Goal: Task Accomplishment & Management: Manage account settings

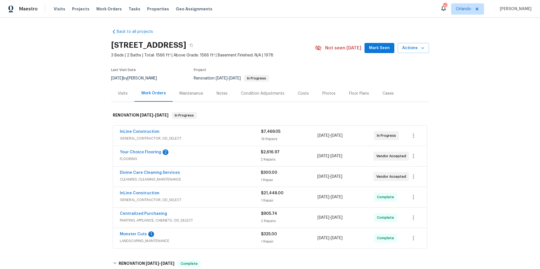
scroll to position [51, 0]
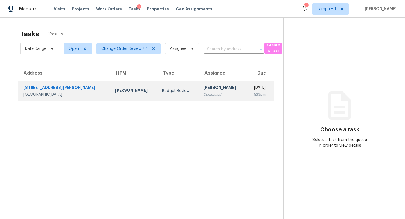
click at [162, 91] on div "Budget Review" at bounding box center [178, 91] width 32 height 6
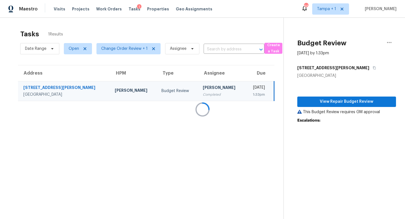
click at [329, 102] on div at bounding box center [202, 109] width 405 height 219
click at [345, 102] on div at bounding box center [202, 109] width 405 height 219
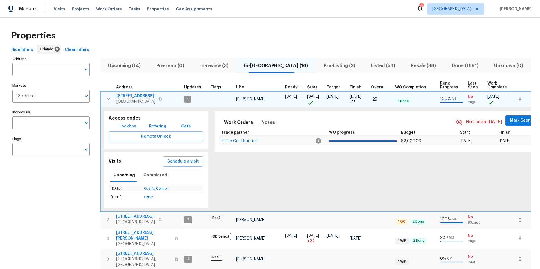
scroll to position [13, 0]
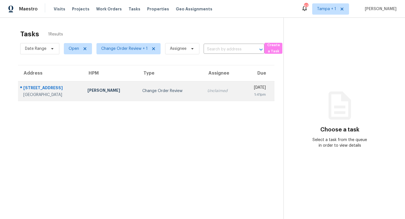
click at [146, 94] on td "Change Order Review" at bounding box center [170, 91] width 65 height 20
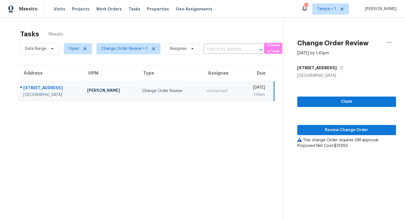
click at [340, 131] on span "Review Change Order" at bounding box center [347, 130] width 90 height 7
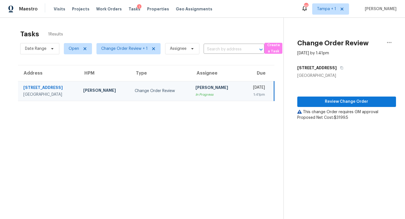
click at [53, 86] on div "203 Summer View Dr" at bounding box center [48, 88] width 51 height 7
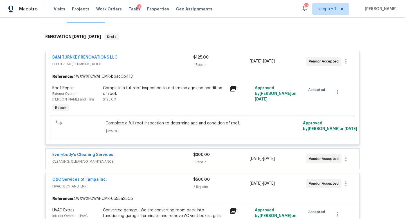
scroll to position [91, 0]
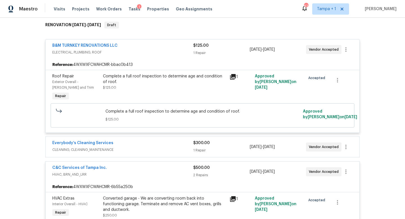
click at [234, 75] on icon at bounding box center [233, 77] width 6 height 6
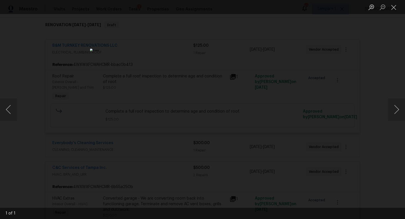
click at [362, 110] on div "Lightbox" at bounding box center [202, 109] width 405 height 219
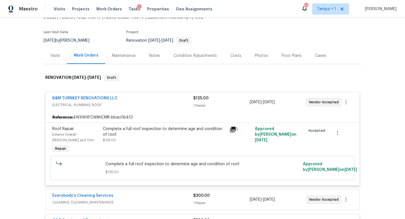
scroll to position [19, 0]
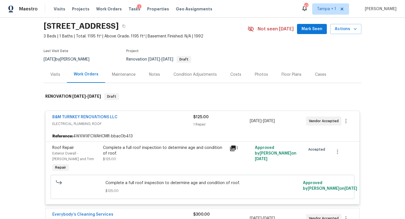
drag, startPoint x: 41, startPoint y: 26, endPoint x: 123, endPoint y: 28, distance: 82.4
click at [123, 28] on div "Back to all projects 203 Summer View Dr, Winter Haven, FL 33880 3 Beds | 1 Bath…" at bounding box center [202, 118] width 405 height 201
copy h2 "203 Summer View Dr"
click at [235, 147] on icon at bounding box center [233, 148] width 6 height 6
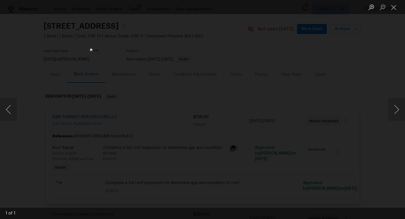
click at [374, 93] on div "Lightbox" at bounding box center [202, 109] width 405 height 219
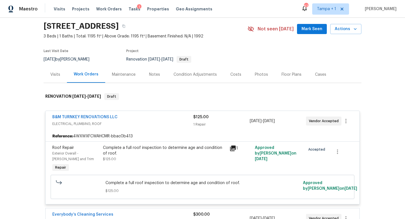
click at [233, 150] on icon at bounding box center [233, 148] width 6 height 6
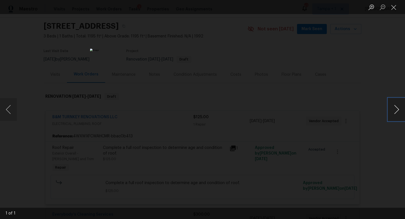
click at [396, 112] on button "Next image" at bounding box center [396, 109] width 17 height 22
click at [348, 96] on div "Lightbox" at bounding box center [202, 109] width 405 height 219
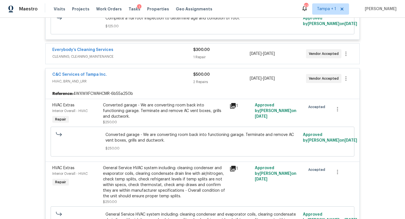
scroll to position [88, 0]
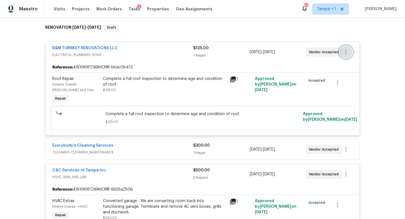
click at [346, 51] on icon "button" at bounding box center [345, 52] width 7 height 7
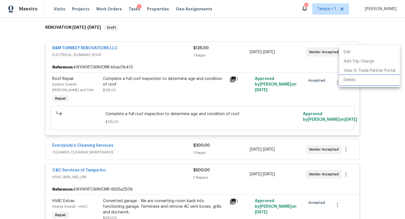
click at [352, 81] on li "Delete" at bounding box center [369, 79] width 61 height 9
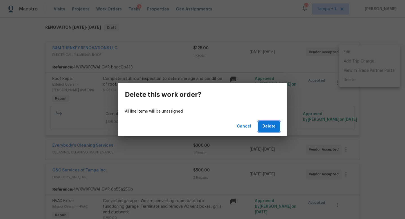
click at [279, 127] on button "Delete" at bounding box center [269, 126] width 22 height 10
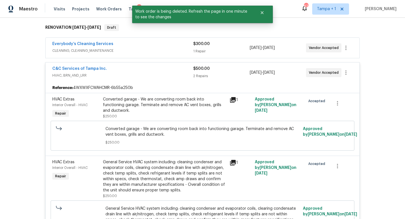
scroll to position [61, 0]
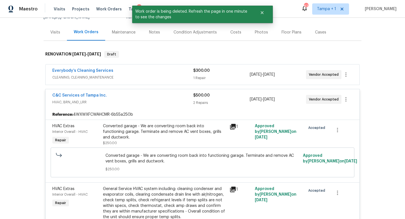
click at [164, 99] on div "C&C Services of Tampa Inc." at bounding box center [122, 95] width 141 height 7
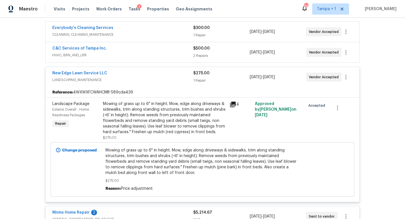
scroll to position [118, 0]
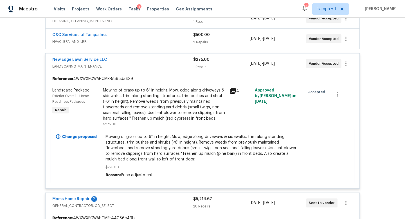
click at [166, 62] on div "New Edge Lawn Service LLC" at bounding box center [122, 60] width 141 height 7
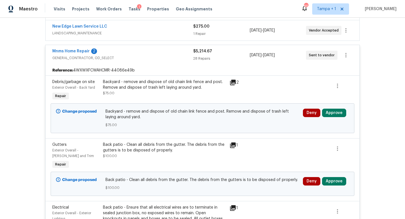
scroll to position [148, 0]
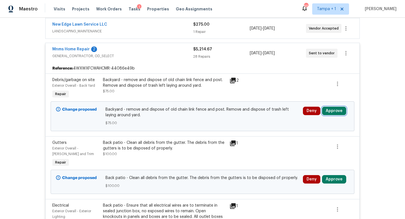
click at [333, 110] on button "Approve" at bounding box center [334, 111] width 24 height 8
click at [329, 110] on button "Approve" at bounding box center [334, 111] width 24 height 8
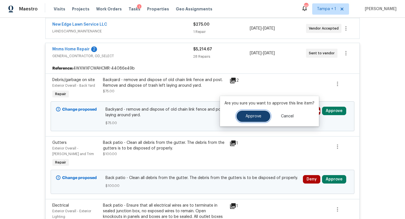
click at [260, 115] on span "Approve" at bounding box center [253, 116] width 16 height 4
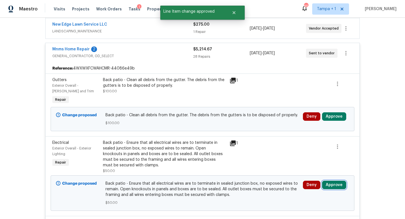
click at [331, 185] on button "Approve" at bounding box center [334, 184] width 24 height 8
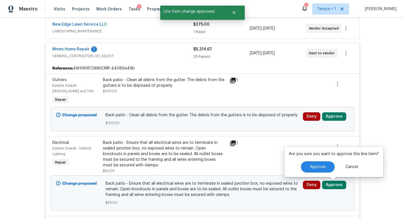
click at [314, 160] on div "Are you sure you want to approve this line item? Approve Cancel" at bounding box center [333, 161] width 99 height 30
click at [313, 167] on span "Approve" at bounding box center [318, 167] width 16 height 4
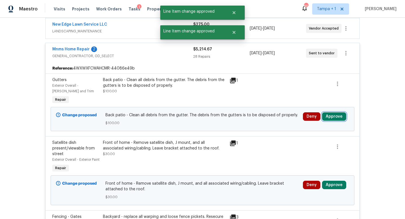
click at [330, 118] on button "Approve" at bounding box center [334, 116] width 24 height 8
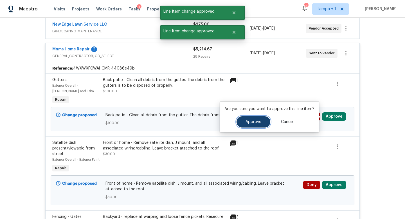
click at [252, 126] on button "Approve" at bounding box center [253, 121] width 34 height 11
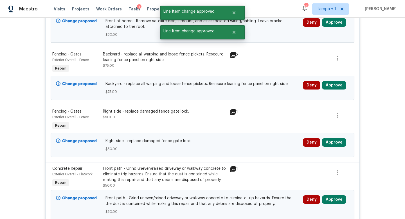
scroll to position [256, 0]
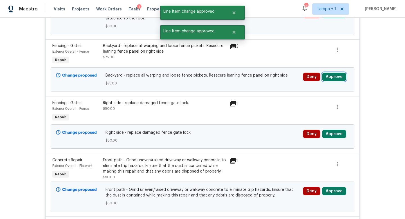
click at [331, 81] on button "Approve" at bounding box center [334, 77] width 24 height 8
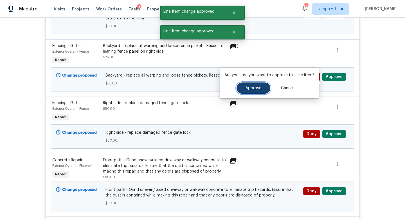
click at [258, 89] on span "Approve" at bounding box center [253, 88] width 16 height 4
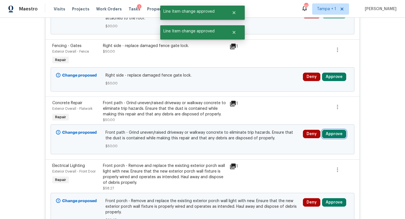
click at [332, 138] on button "Approve" at bounding box center [334, 134] width 24 height 8
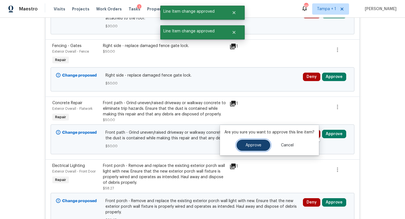
click at [249, 146] on span "Approve" at bounding box center [253, 145] width 16 height 4
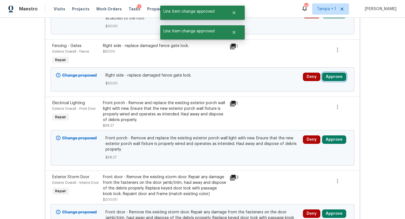
click at [333, 81] on button "Approve" at bounding box center [334, 77] width 24 height 8
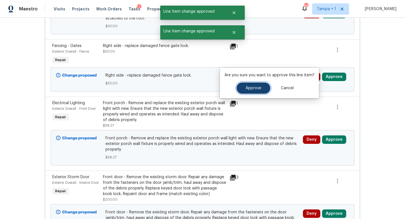
click at [250, 87] on span "Approve" at bounding box center [253, 88] width 16 height 4
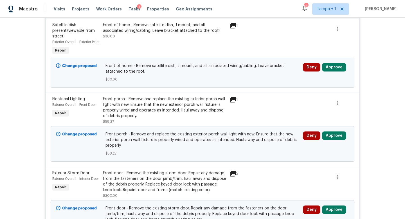
scroll to position [120, 0]
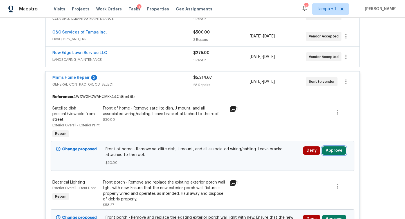
click at [332, 155] on button "Approve" at bounding box center [334, 150] width 24 height 8
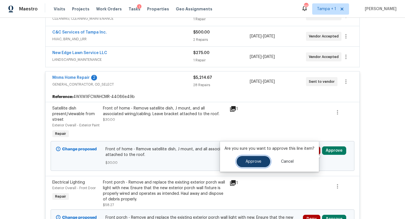
click at [258, 161] on span "Approve" at bounding box center [253, 161] width 16 height 4
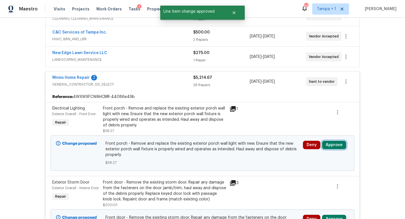
click at [332, 144] on button "Approve" at bounding box center [334, 145] width 24 height 8
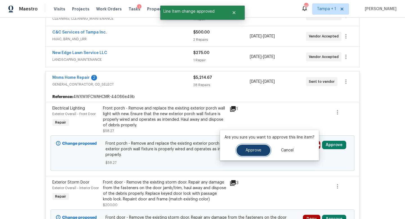
click at [250, 154] on button "Approve" at bounding box center [253, 150] width 34 height 11
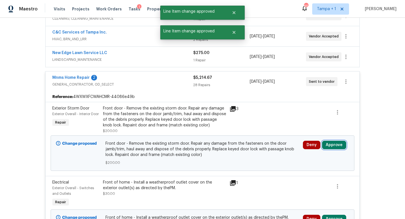
click at [332, 145] on button "Approve" at bounding box center [334, 145] width 24 height 8
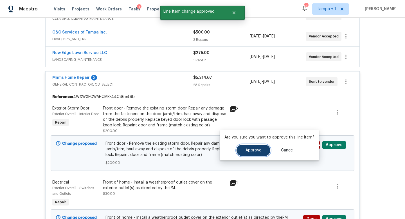
click at [255, 148] on button "Approve" at bounding box center [253, 150] width 34 height 11
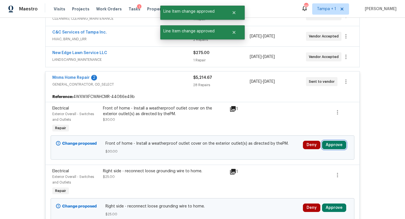
click at [330, 145] on button "Approve" at bounding box center [334, 145] width 24 height 8
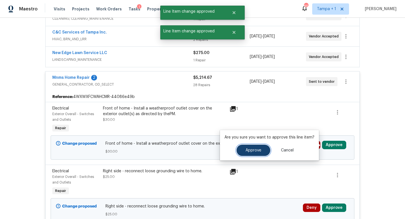
click at [247, 152] on span "Approve" at bounding box center [253, 150] width 16 height 4
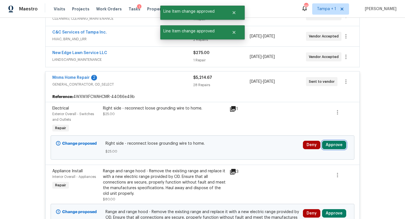
click at [331, 143] on button "Approve" at bounding box center [334, 145] width 24 height 8
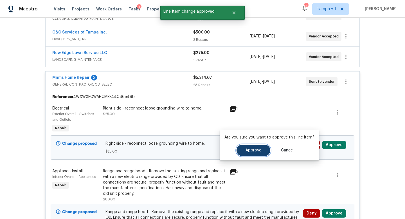
click at [253, 148] on span "Approve" at bounding box center [253, 150] width 16 height 4
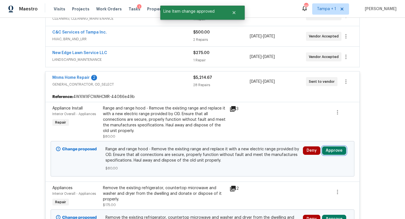
click at [335, 152] on button "Approve" at bounding box center [334, 150] width 24 height 8
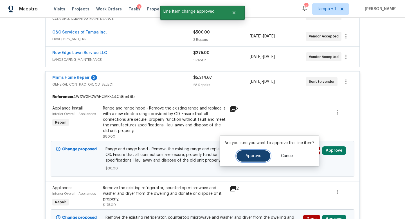
click at [249, 155] on span "Approve" at bounding box center [253, 156] width 16 height 4
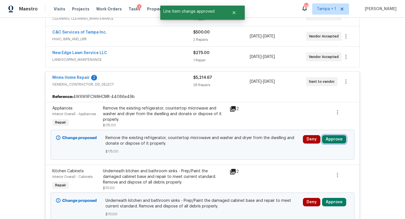
click at [333, 142] on button "Approve" at bounding box center [334, 139] width 24 height 8
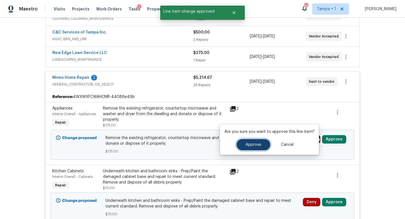
click at [246, 146] on span "Approve" at bounding box center [253, 145] width 16 height 4
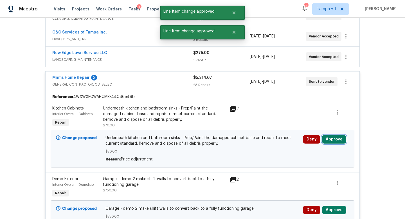
click at [328, 141] on button "Approve" at bounding box center [334, 139] width 24 height 8
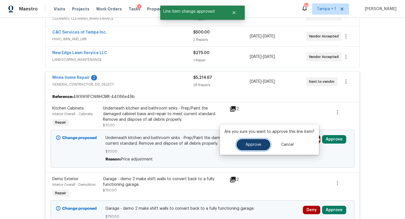
click at [252, 141] on button "Approve" at bounding box center [253, 144] width 34 height 11
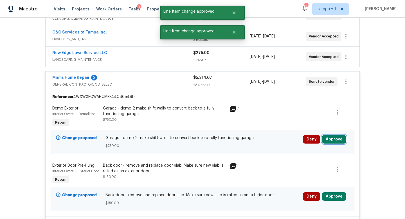
click at [335, 137] on button "Approve" at bounding box center [334, 139] width 24 height 8
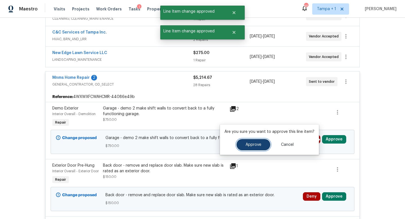
click at [255, 143] on span "Approve" at bounding box center [253, 145] width 16 height 4
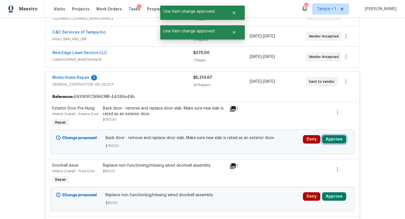
click at [336, 143] on button "Approve" at bounding box center [334, 139] width 24 height 8
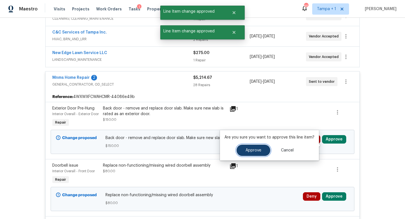
click at [260, 150] on button "Approve" at bounding box center [253, 150] width 34 height 11
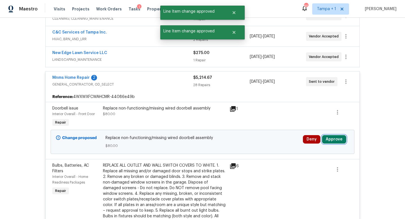
click at [336, 140] on button "Approve" at bounding box center [334, 139] width 24 height 8
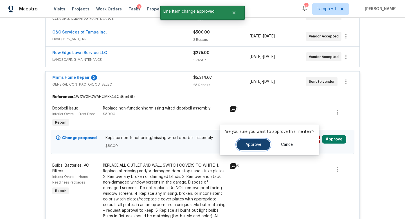
click at [259, 143] on span "Approve" at bounding box center [253, 145] width 16 height 4
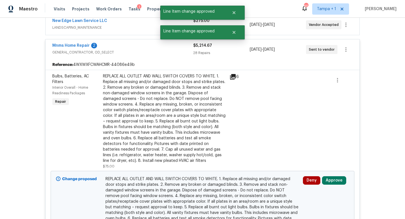
scroll to position [167, 0]
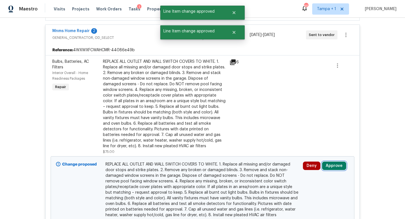
click at [332, 165] on button "Approve" at bounding box center [334, 165] width 24 height 8
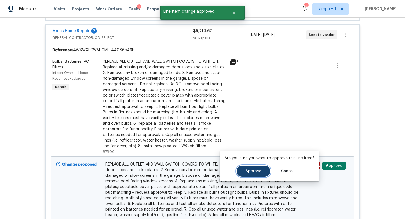
click at [258, 170] on span "Approve" at bounding box center [253, 171] width 16 height 4
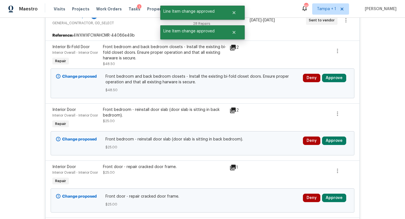
scroll to position [196, 0]
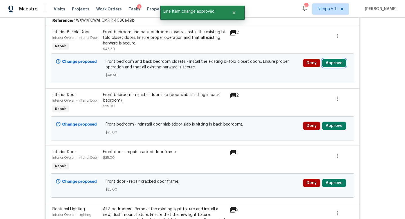
click at [334, 63] on button "Approve" at bounding box center [334, 63] width 24 height 8
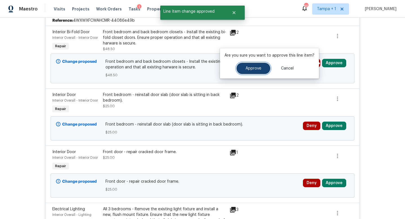
click at [257, 69] on span "Approve" at bounding box center [253, 68] width 16 height 4
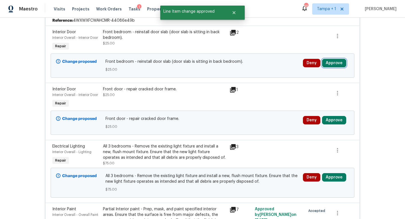
click at [335, 64] on button "Approve" at bounding box center [334, 63] width 24 height 8
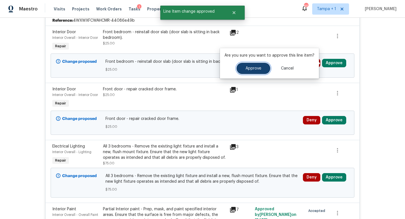
click at [257, 68] on span "Approve" at bounding box center [253, 68] width 16 height 4
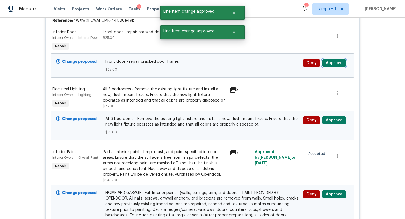
click at [329, 63] on button "Approve" at bounding box center [334, 63] width 24 height 8
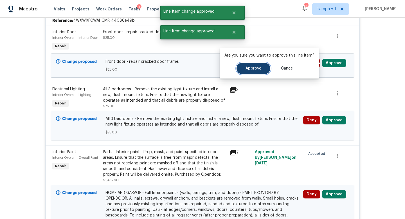
click at [252, 71] on button "Approve" at bounding box center [253, 68] width 34 height 11
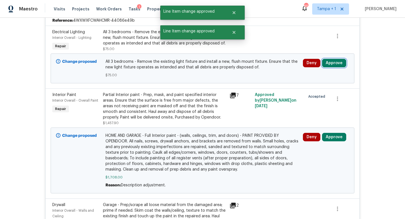
click at [336, 66] on button "Approve" at bounding box center [334, 63] width 24 height 8
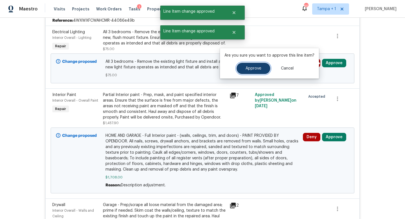
click at [253, 67] on span "Approve" at bounding box center [253, 68] width 16 height 4
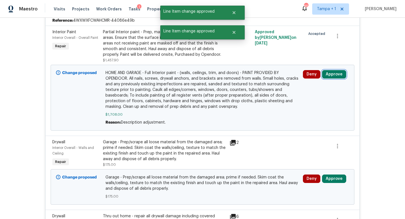
click at [335, 73] on button "Approve" at bounding box center [334, 74] width 24 height 8
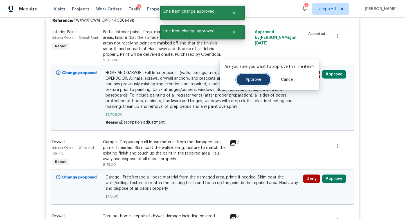
click at [254, 81] on span "Approve" at bounding box center [253, 80] width 16 height 4
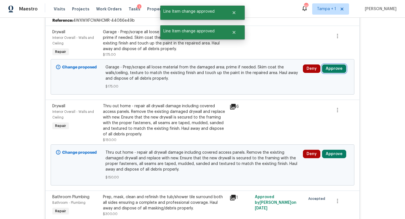
click at [329, 72] on button "Approve" at bounding box center [334, 68] width 24 height 8
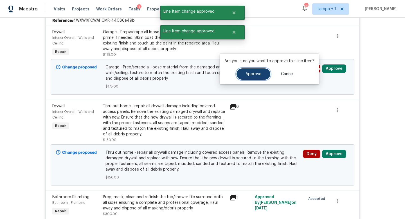
click at [256, 72] on span "Approve" at bounding box center [253, 74] width 16 height 4
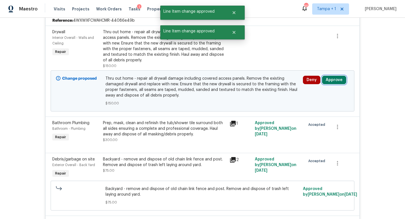
click at [336, 81] on button "Approve" at bounding box center [334, 80] width 24 height 8
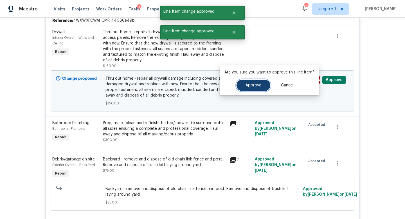
click at [249, 87] on span "Approve" at bounding box center [253, 85] width 16 height 4
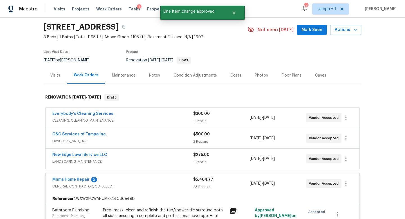
scroll to position [0, 0]
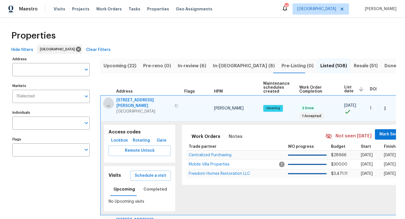
click at [109, 102] on icon "button" at bounding box center [108, 105] width 7 height 7
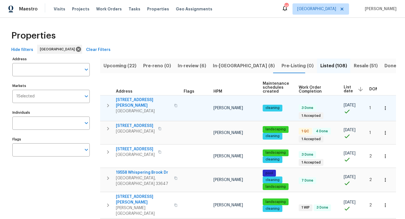
click at [227, 66] on span "In-reno (8)" at bounding box center [244, 66] width 62 height 8
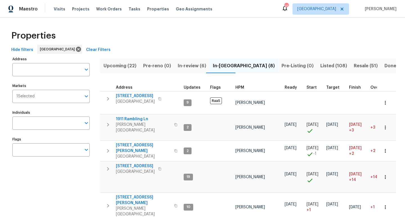
click at [124, 66] on span "Upcoming (22)" at bounding box center [119, 66] width 33 height 8
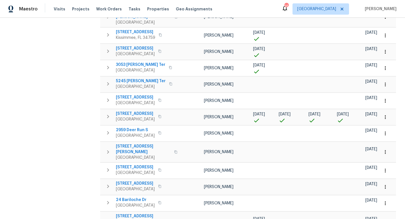
scroll to position [149, 0]
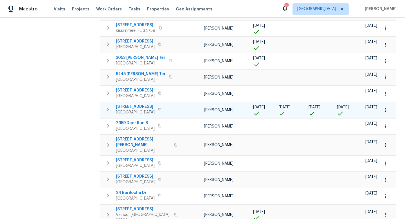
click at [137, 104] on span "203 Summer View Dr" at bounding box center [135, 107] width 39 height 6
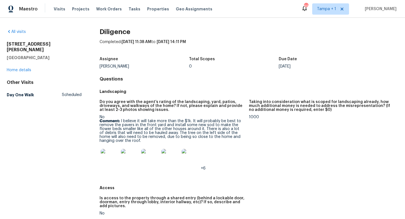
click at [111, 156] on img at bounding box center [110, 158] width 18 height 18
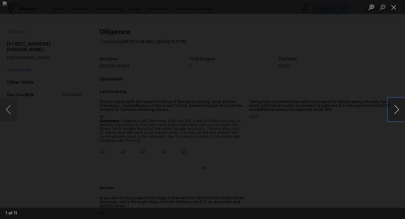
click at [396, 107] on button "Next image" at bounding box center [396, 109] width 17 height 22
click at [387, 80] on div "Lightbox" at bounding box center [202, 109] width 405 height 219
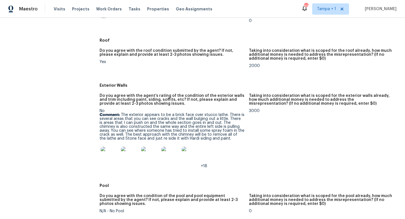
scroll to position [239, 0]
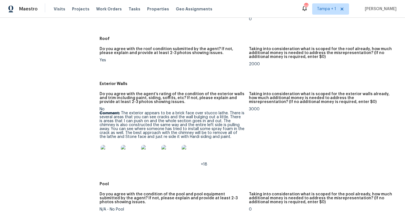
click at [110, 153] on img at bounding box center [110, 154] width 18 height 18
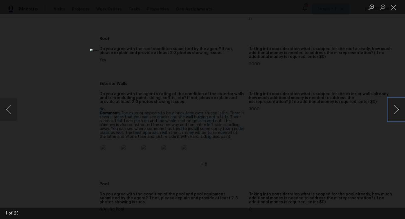
click at [396, 108] on button "Next image" at bounding box center [396, 109] width 17 height 22
click at [380, 70] on div "Lightbox" at bounding box center [202, 109] width 405 height 219
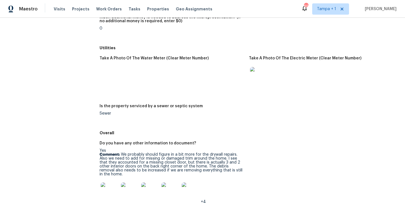
scroll to position [868, 0]
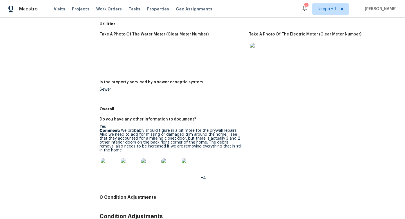
click at [107, 163] on img at bounding box center [110, 167] width 18 height 18
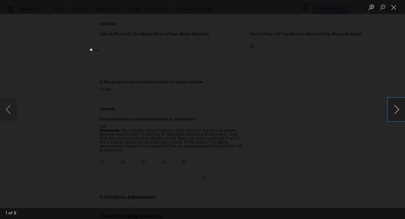
click at [395, 109] on button "Next image" at bounding box center [396, 109] width 17 height 22
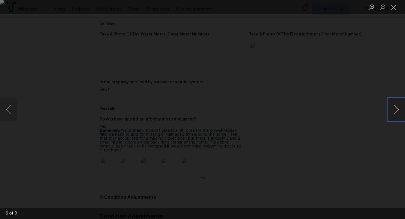
click at [395, 109] on button "Next image" at bounding box center [396, 109] width 17 height 22
click at [374, 77] on div "Lightbox" at bounding box center [202, 109] width 405 height 219
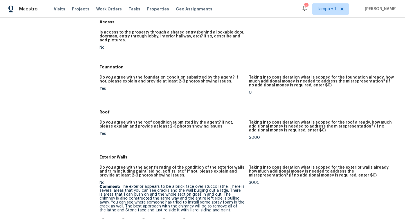
scroll to position [0, 0]
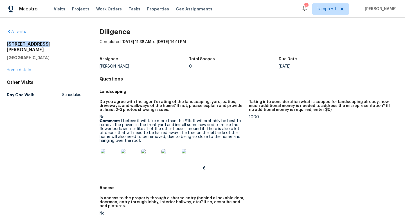
drag, startPoint x: 43, startPoint y: 45, endPoint x: 6, endPoint y: 43, distance: 36.9
click at [6, 43] on div "All visits 7748 Knoll Dr N Jacksonville, FL 32221 Home details Other Visits Day…" at bounding box center [202, 118] width 405 height 201
copy h2 "7748 Knoll Dr N"
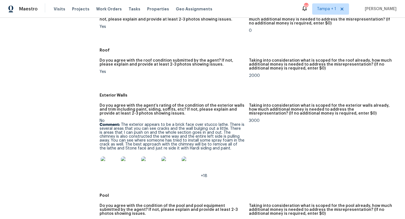
scroll to position [227, 0]
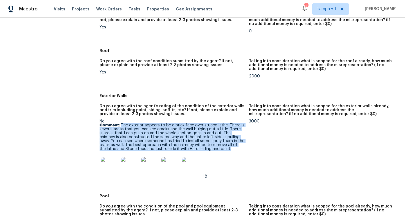
drag, startPoint x: 121, startPoint y: 126, endPoint x: 209, endPoint y: 148, distance: 90.6
click at [209, 148] on p "Comment: The exterior appears to be a brick face over stucco lathe. There is se…" at bounding box center [172, 137] width 145 height 28
copy p "The exterior appears to be a brick face over stucco lathe. There is several are…"
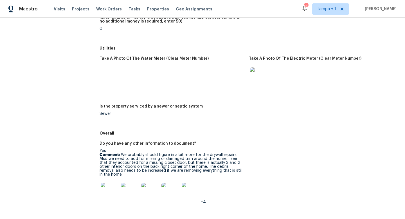
scroll to position [856, 0]
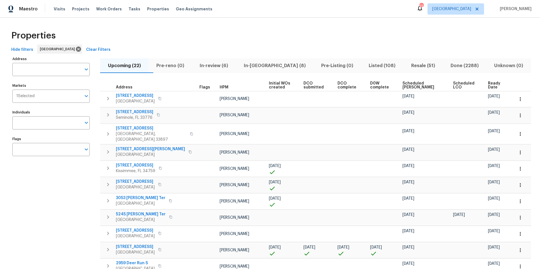
click at [417, 65] on span "Resale (51)" at bounding box center [423, 66] width 33 height 8
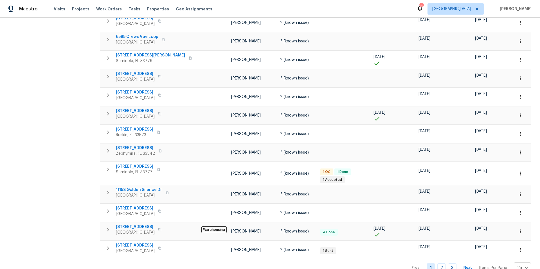
scroll to position [318, 0]
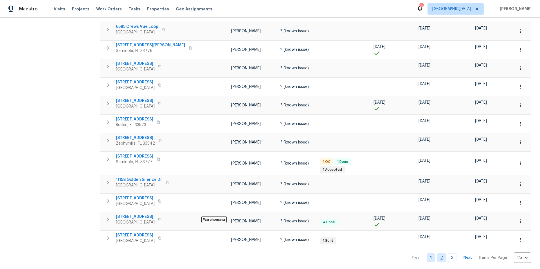
click at [444, 256] on link "2" at bounding box center [441, 258] width 8 height 9
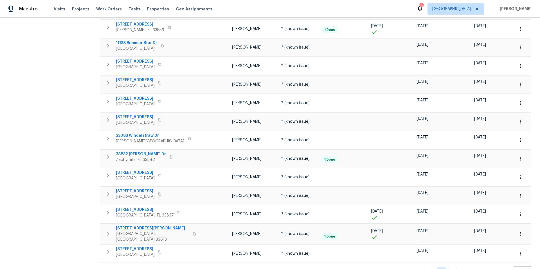
scroll to position [313, 0]
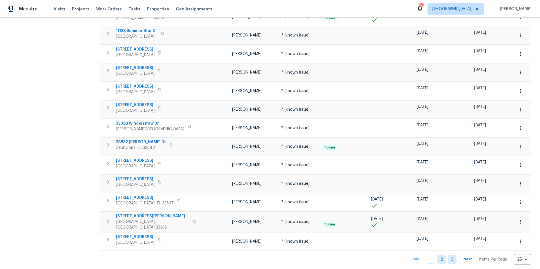
click at [453, 255] on link "3" at bounding box center [452, 259] width 8 height 9
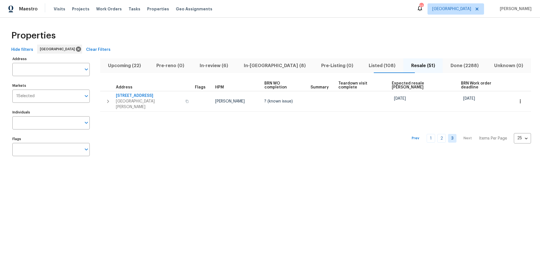
click at [401, 83] on span "Expected resale COE" at bounding box center [422, 86] width 60 height 8
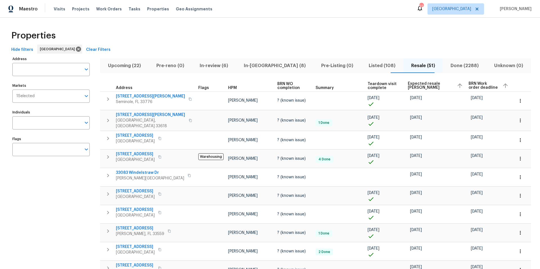
click at [425, 84] on span "Expected resale COE" at bounding box center [430, 86] width 44 height 8
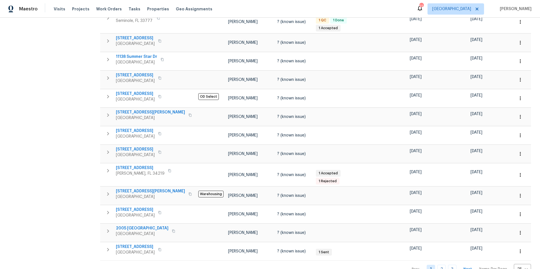
scroll to position [306, 0]
click at [145, 188] on span "1110 McDaniel St # 1110" at bounding box center [150, 191] width 69 height 6
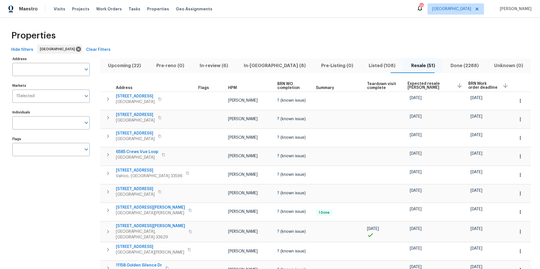
click at [364, 67] on span "Listed (108)" at bounding box center [381, 66] width 35 height 8
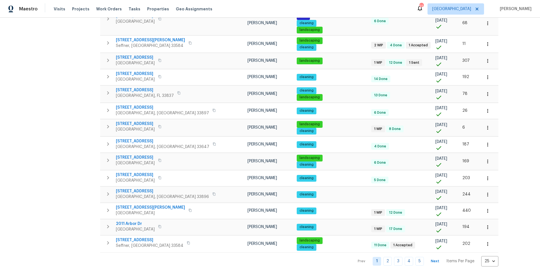
scroll to position [277, 0]
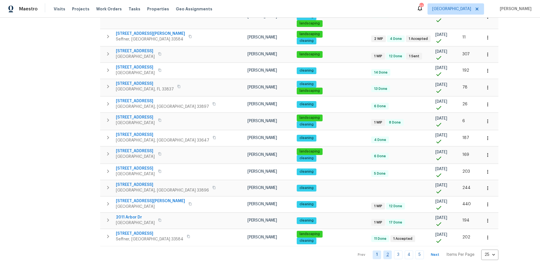
click at [383, 257] on link "2" at bounding box center [387, 255] width 8 height 9
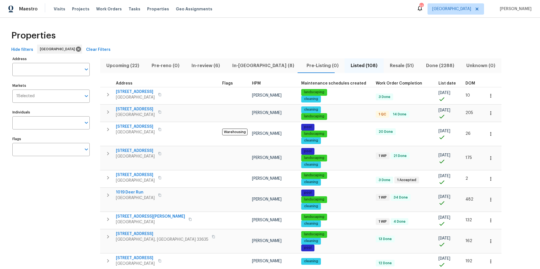
click at [252, 82] on span "HPM" at bounding box center [256, 84] width 9 height 4
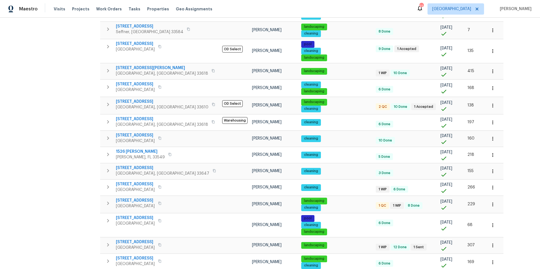
scroll to position [295, 0]
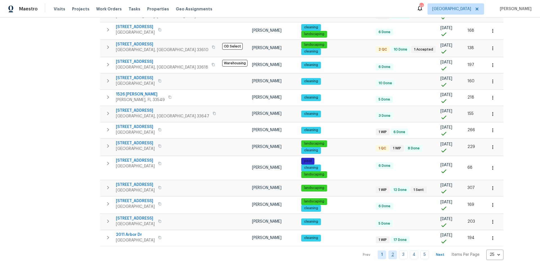
click at [388, 255] on link "2" at bounding box center [392, 255] width 8 height 9
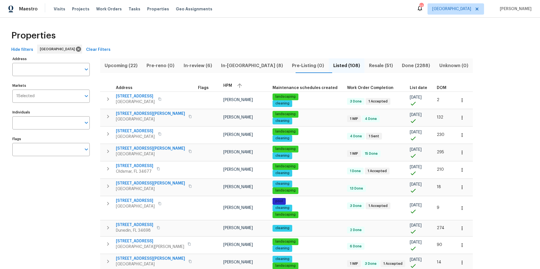
scroll to position [288, 0]
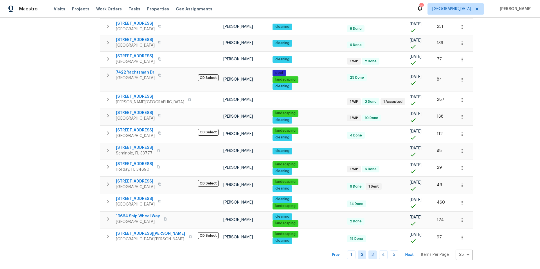
click at [368, 257] on link "3" at bounding box center [372, 255] width 8 height 9
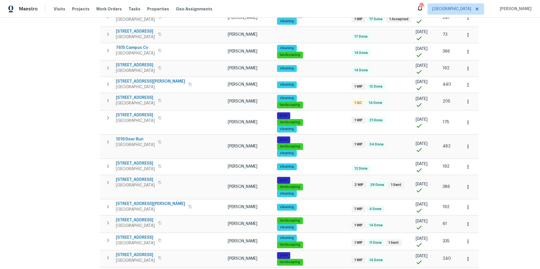
scroll to position [299, 0]
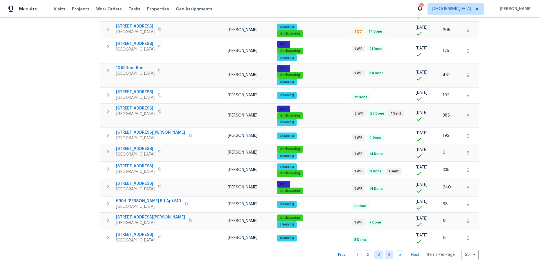
click at [385, 256] on link "4" at bounding box center [389, 255] width 8 height 9
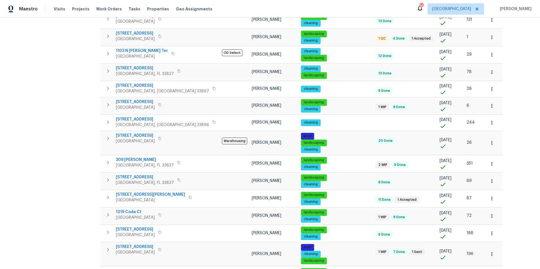
scroll to position [295, 0]
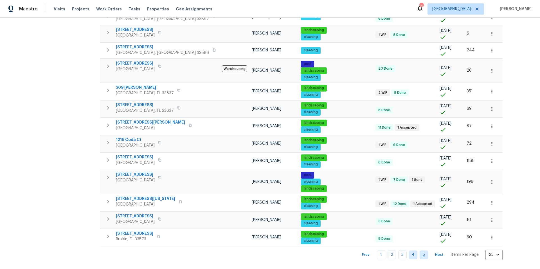
click at [419, 256] on link "5" at bounding box center [423, 255] width 8 height 9
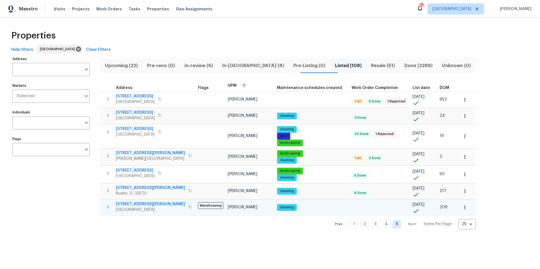
click at [181, 206] on td "1110 McDaniel St Sun City Center, FL 33573" at bounding box center [148, 207] width 96 height 15
click at [124, 204] on span "[STREET_ADDRESS][PERSON_NAME]" at bounding box center [150, 205] width 69 height 6
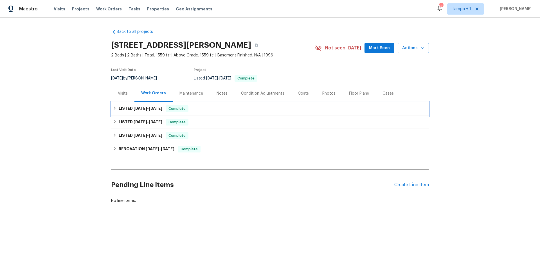
click at [130, 110] on h6 "LISTED [DATE] - [DATE]" at bounding box center [141, 108] width 44 height 7
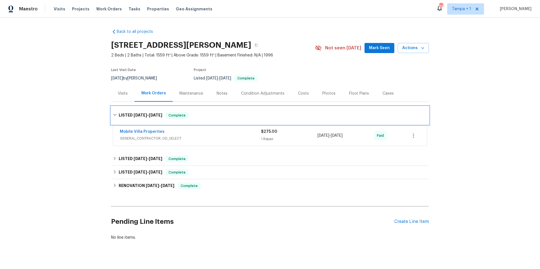
click at [129, 113] on h6 "LISTED [DATE] - [DATE]" at bounding box center [141, 115] width 44 height 7
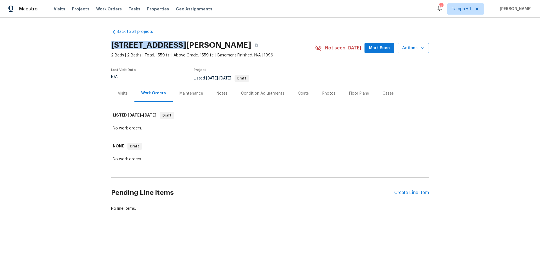
drag, startPoint x: 105, startPoint y: 42, endPoint x: 175, endPoint y: 46, distance: 69.5
click at [175, 46] on div "Back to all projects [STREET_ADDRESS][PERSON_NAME] 2 Beds | 2 Baths | Total: 15…" at bounding box center [270, 134] width 540 height 232
copy h2 "[STREET_ADDRESS][PERSON_NAME]"
